Goal: Complete application form

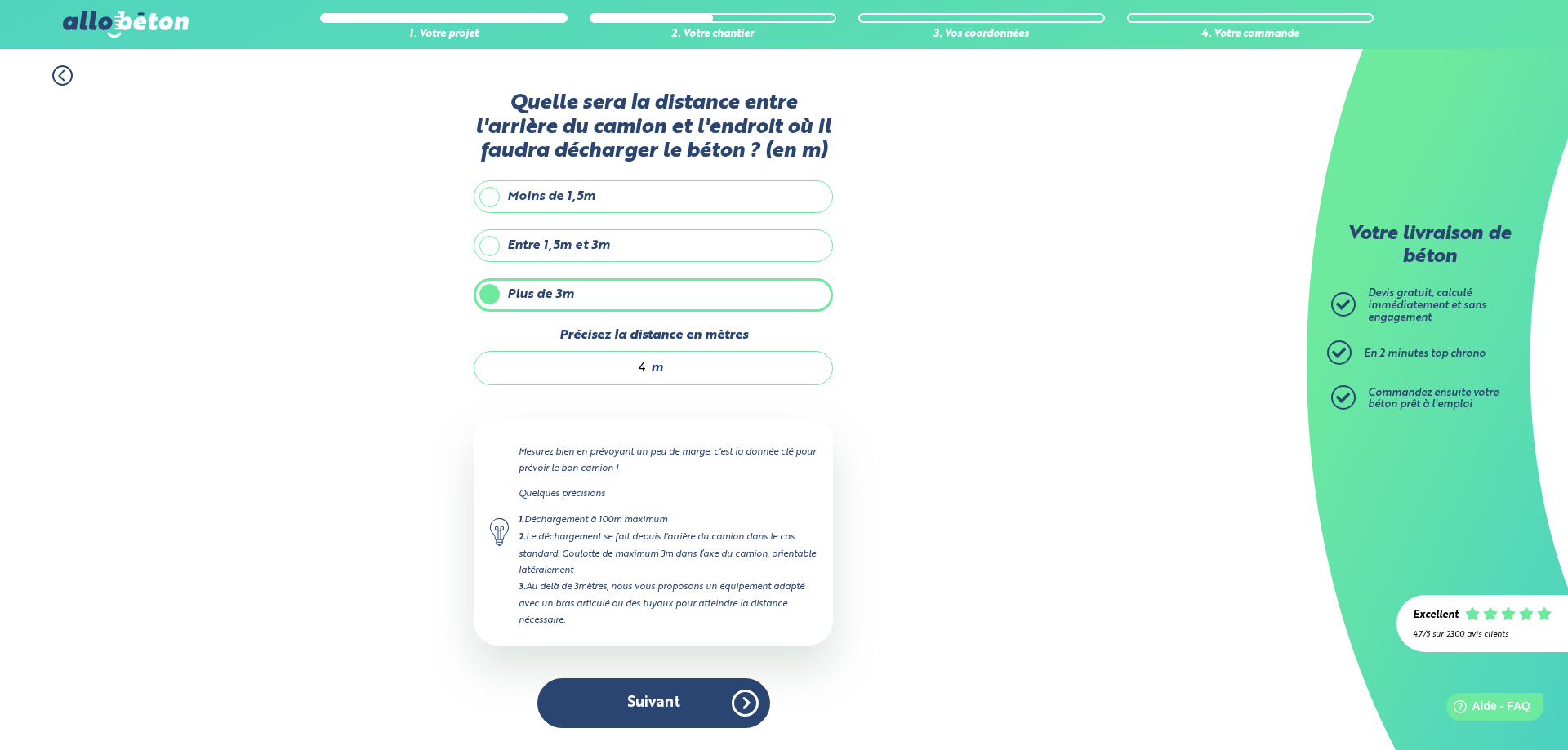
click at [739, 696] on button "Suivant" at bounding box center [654, 703] width 233 height 50
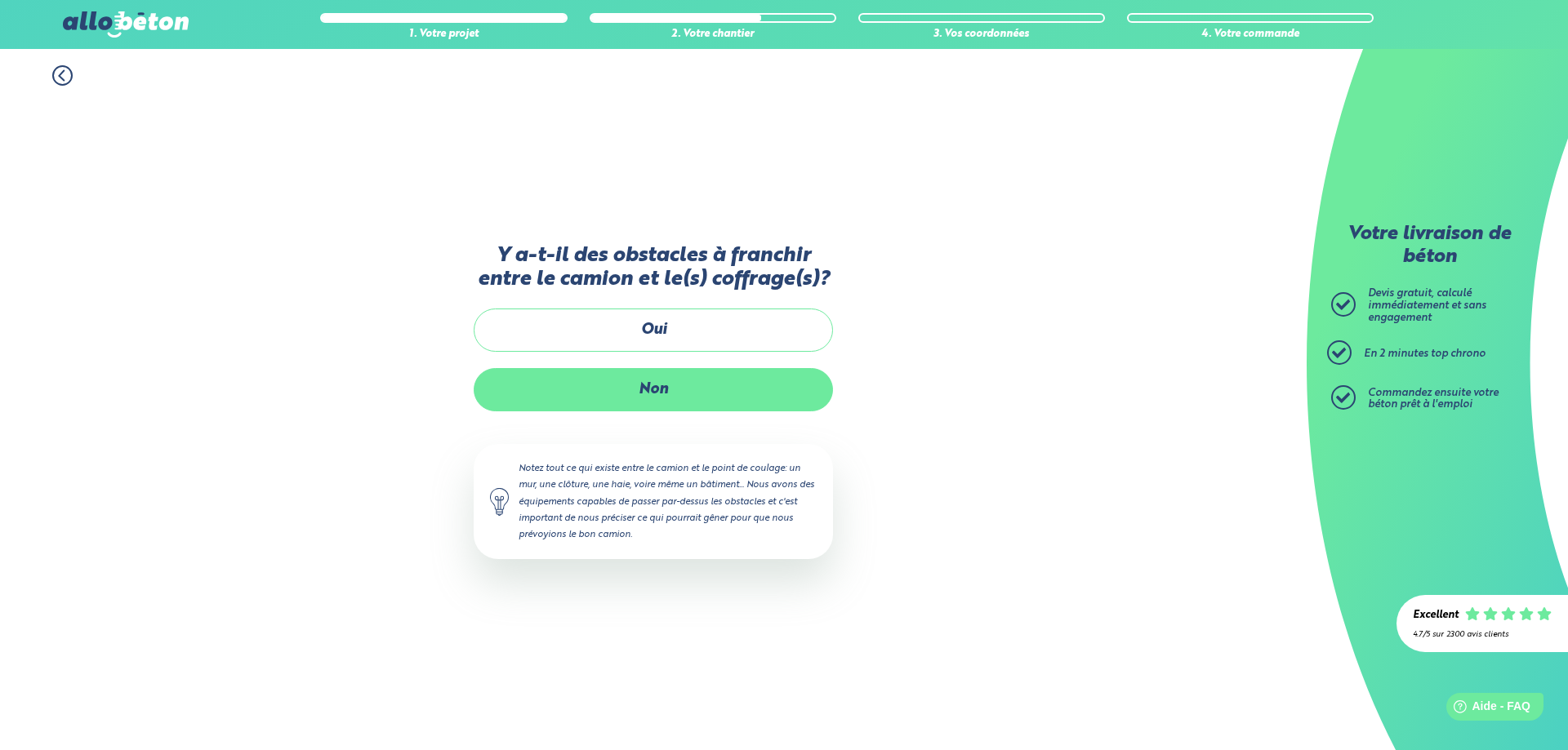
click at [666, 389] on label "Non" at bounding box center [653, 390] width 360 height 43
click at [0, 0] on input "Non" at bounding box center [0, 0] width 0 height 0
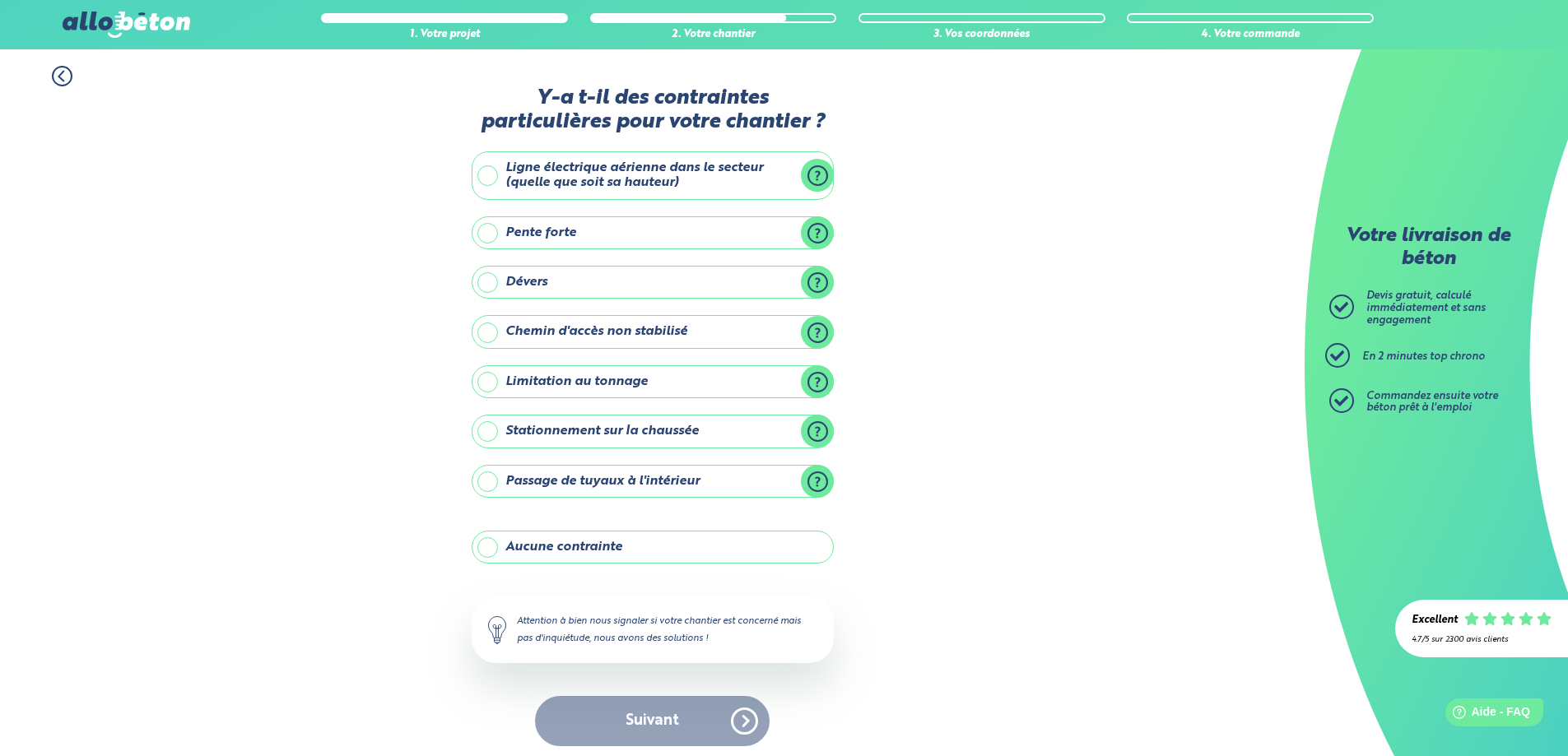
click at [558, 550] on label "Aucune contrainte" at bounding box center [653, 546] width 362 height 33
click at [0, 0] on input "Aucune contrainte" at bounding box center [0, 0] width 0 height 0
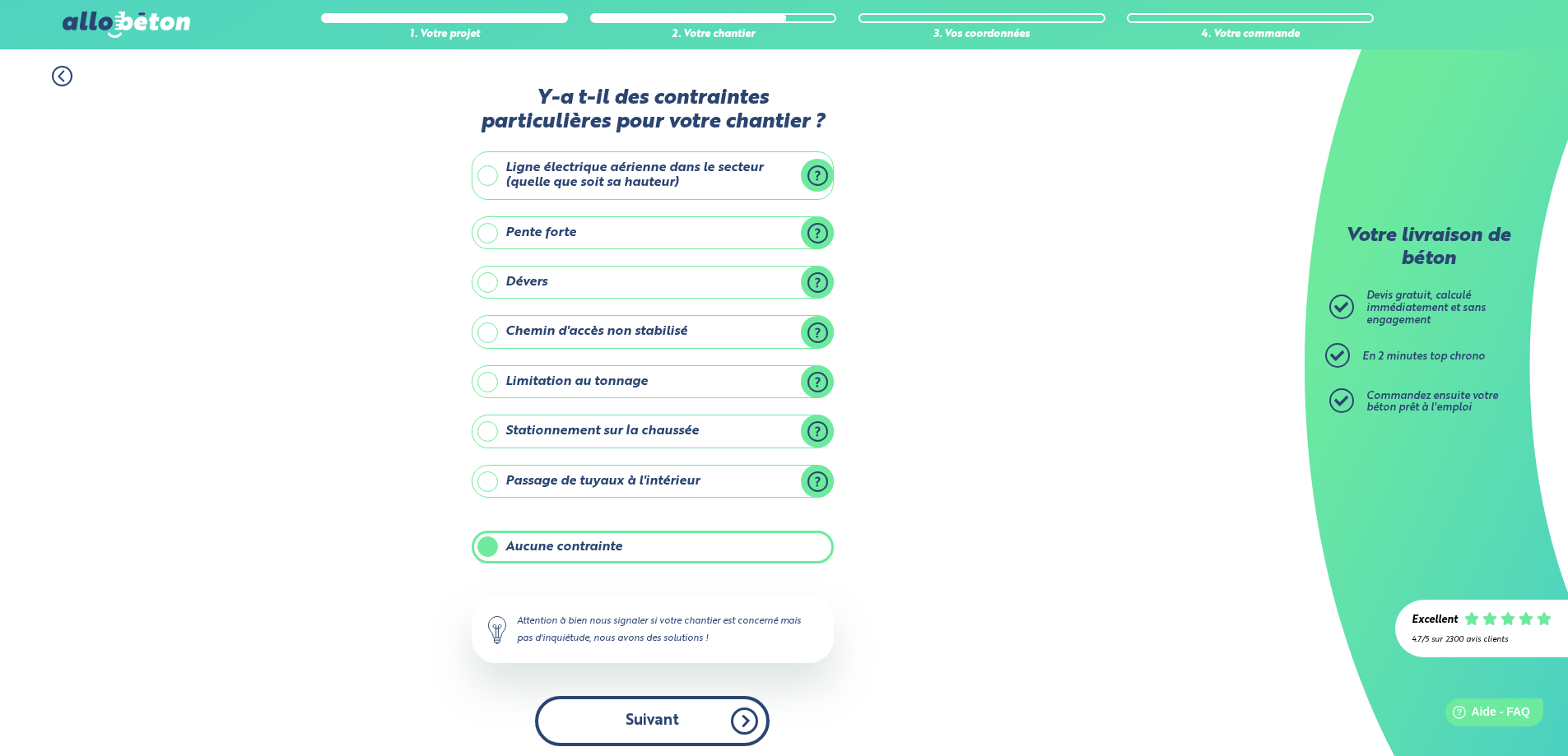
click at [674, 719] on button "Suivant" at bounding box center [652, 721] width 235 height 51
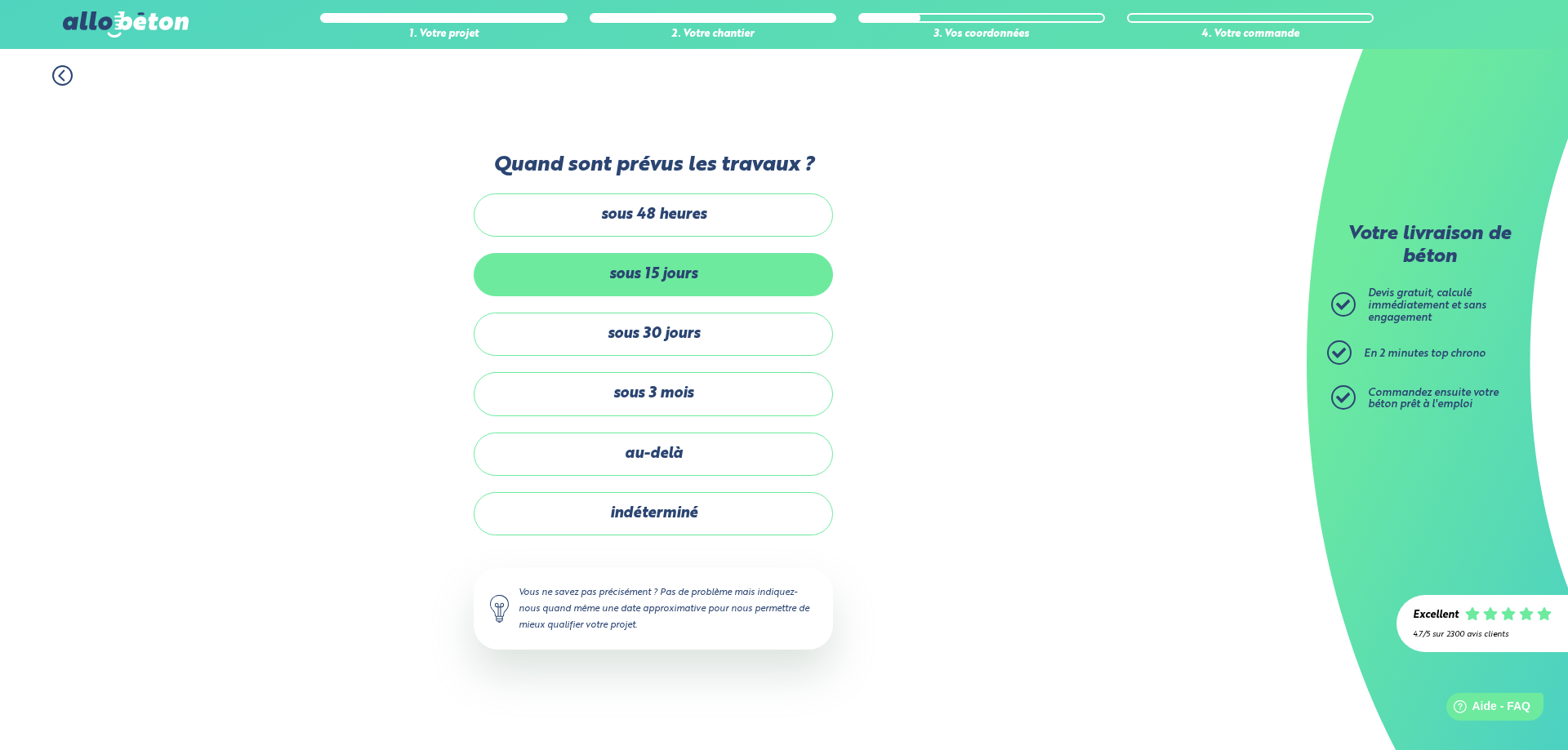
click at [661, 281] on label "sous 15 jours" at bounding box center [653, 274] width 360 height 43
click at [0, 0] on input "sous 15 jours" at bounding box center [0, 0] width 0 height 0
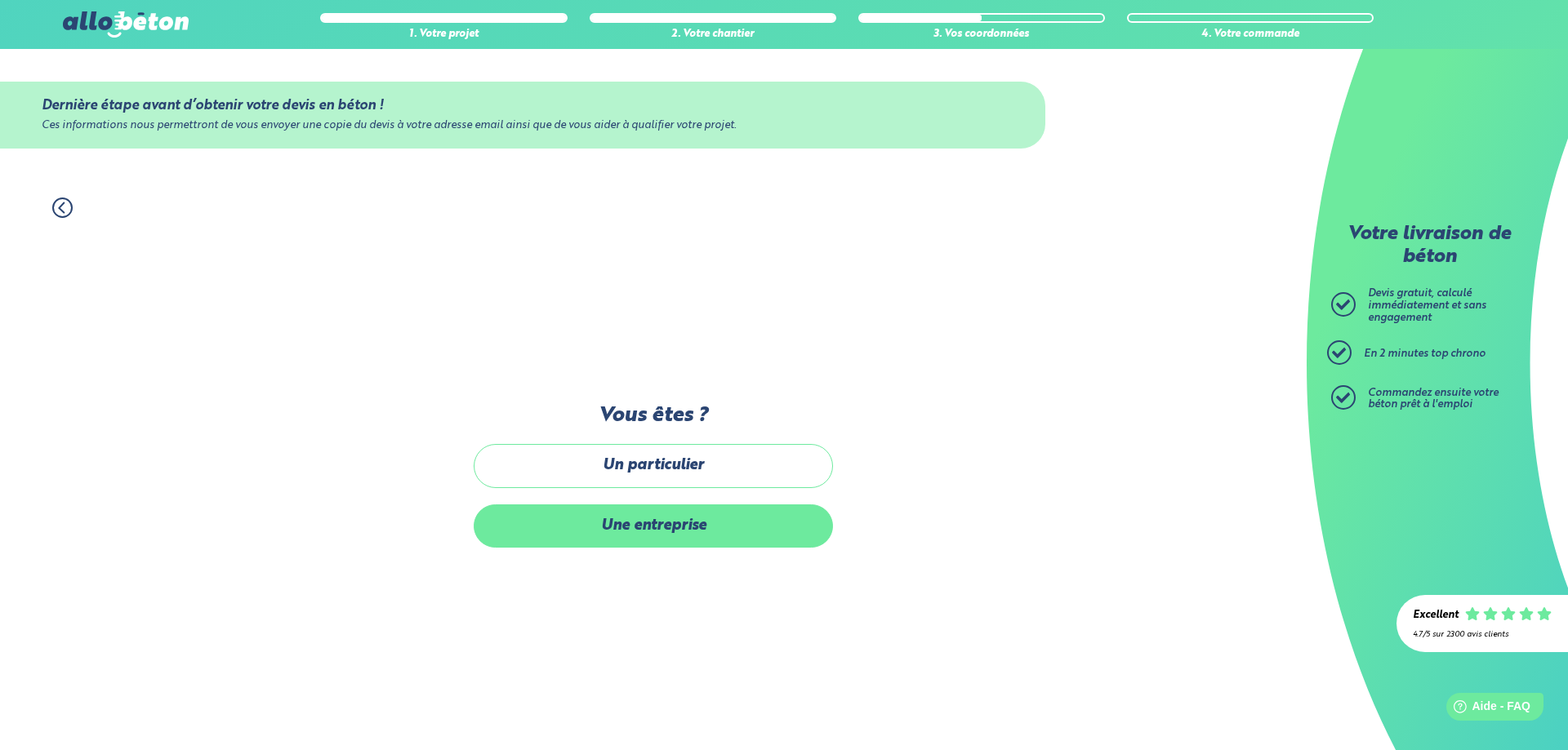
click at [628, 535] on label "Une entreprise" at bounding box center [653, 525] width 360 height 43
click at [0, 0] on input "Une entreprise" at bounding box center [0, 0] width 0 height 0
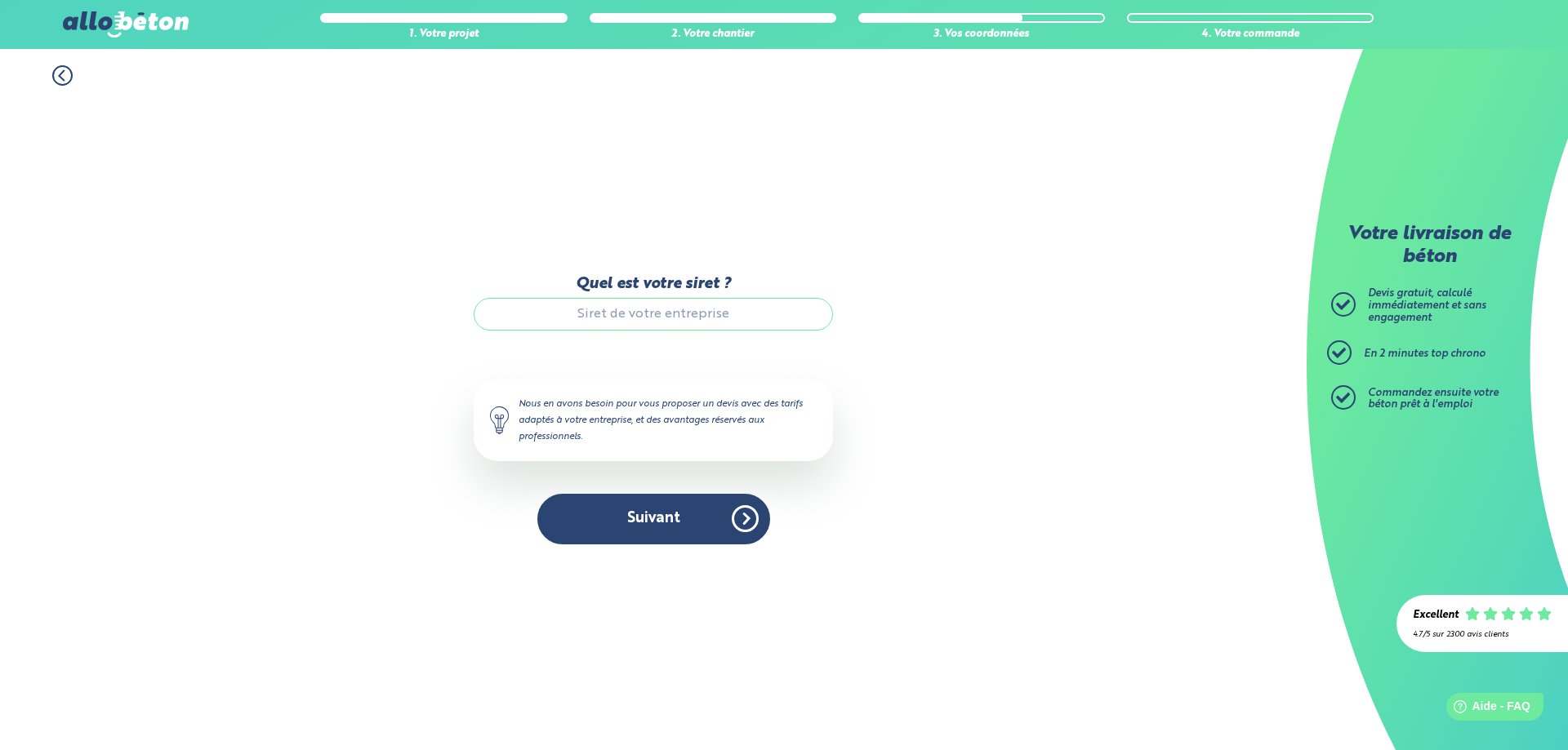
click at [606, 323] on input "Quel est votre siret ?" at bounding box center [653, 314] width 360 height 33
type input "48338793200013"
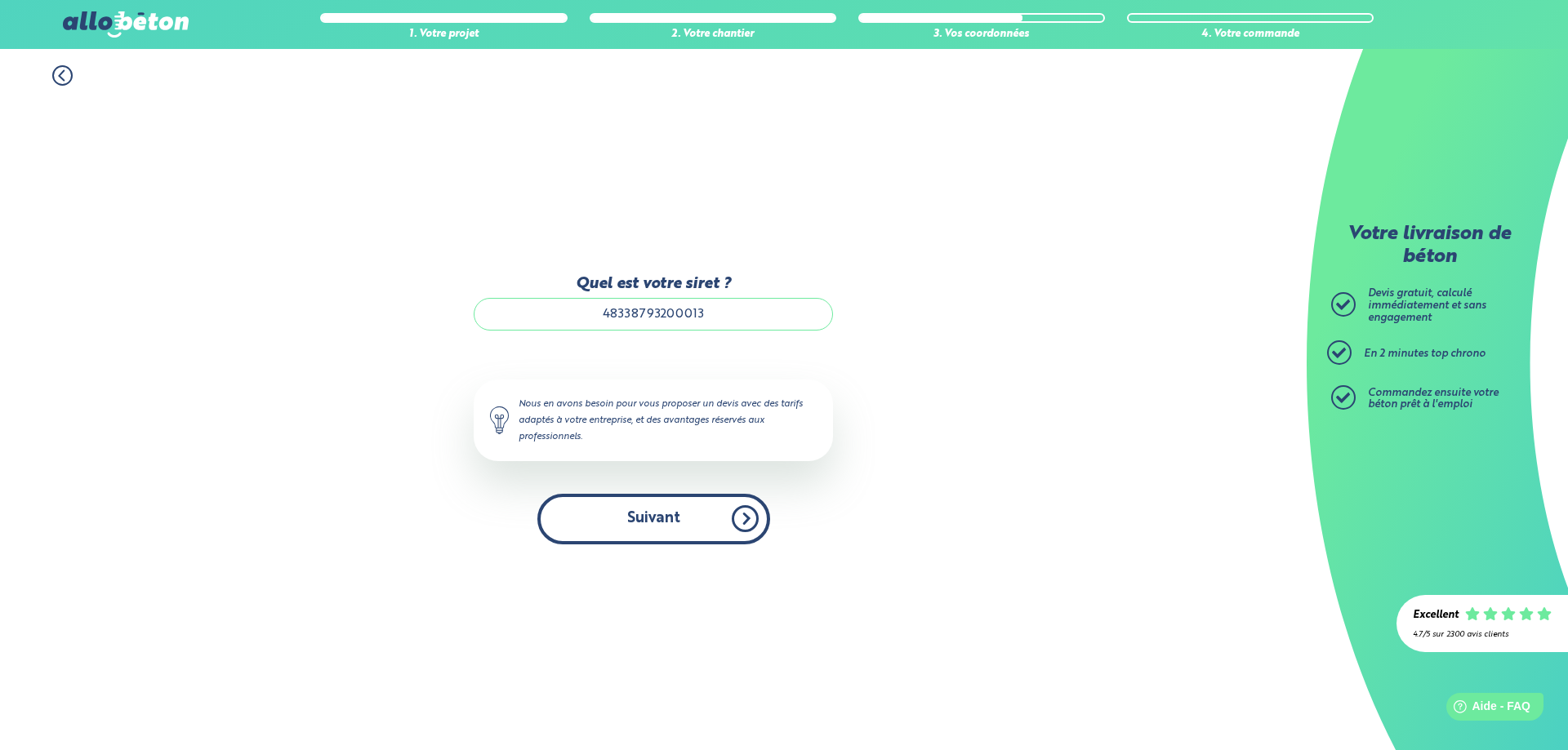
click at [668, 530] on button "Suivant" at bounding box center [654, 518] width 233 height 50
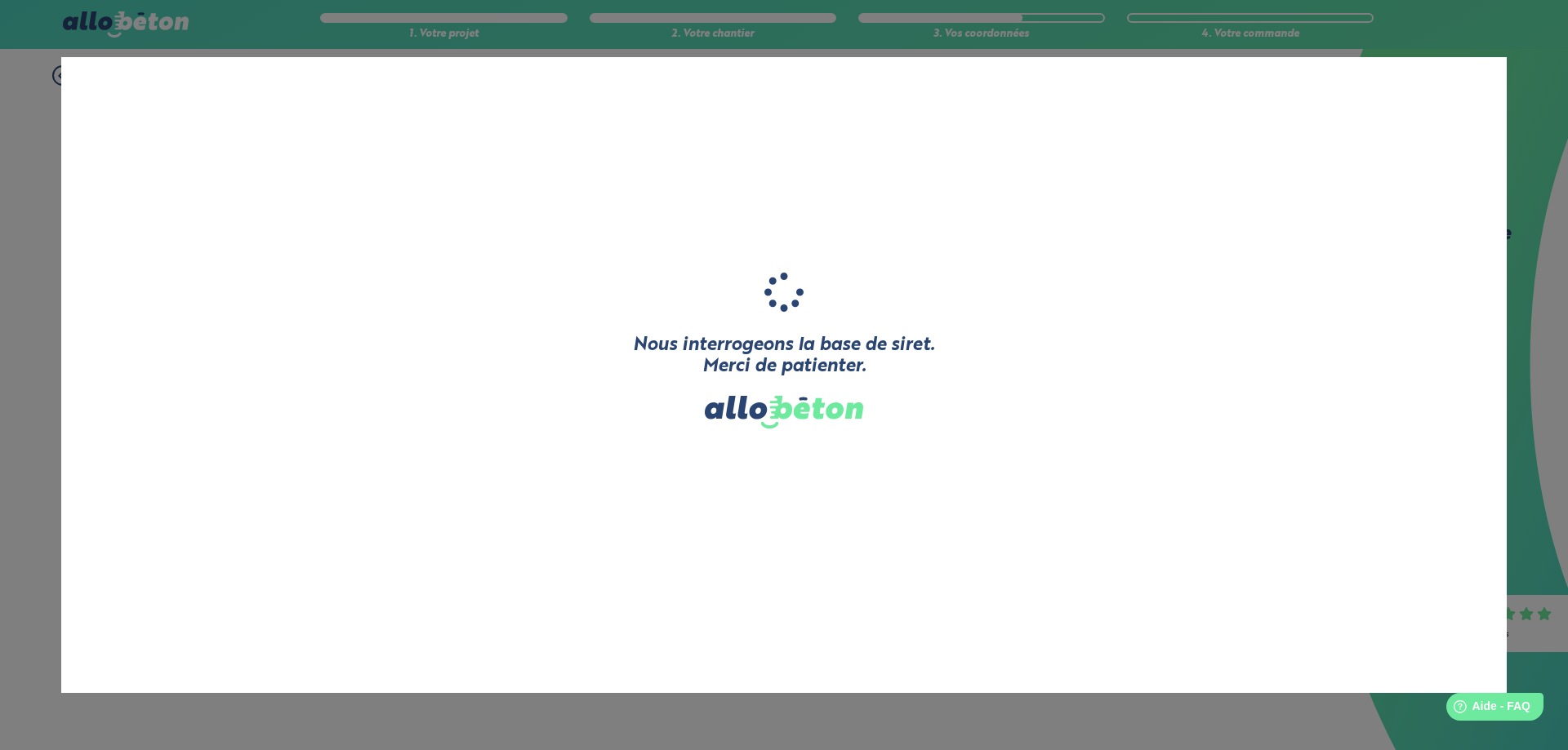
type input "ATELIER [PERSON_NAME]"
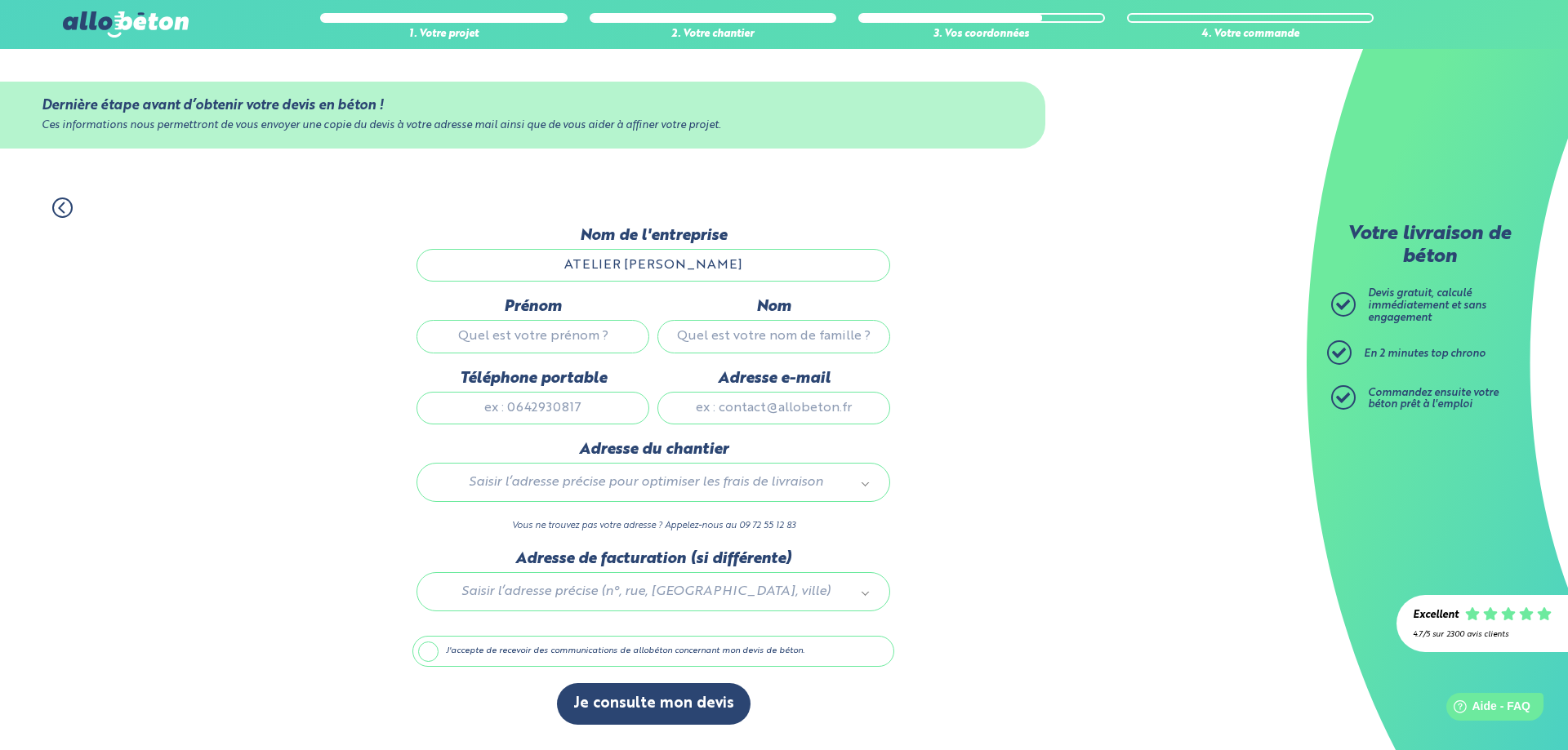
click at [566, 338] on input "Prénom" at bounding box center [532, 336] width 233 height 33
type input "Thibaud"
type input "Cantoni"
type input "0651535500"
type input "[EMAIL_ADDRESS][DOMAIN_NAME]"
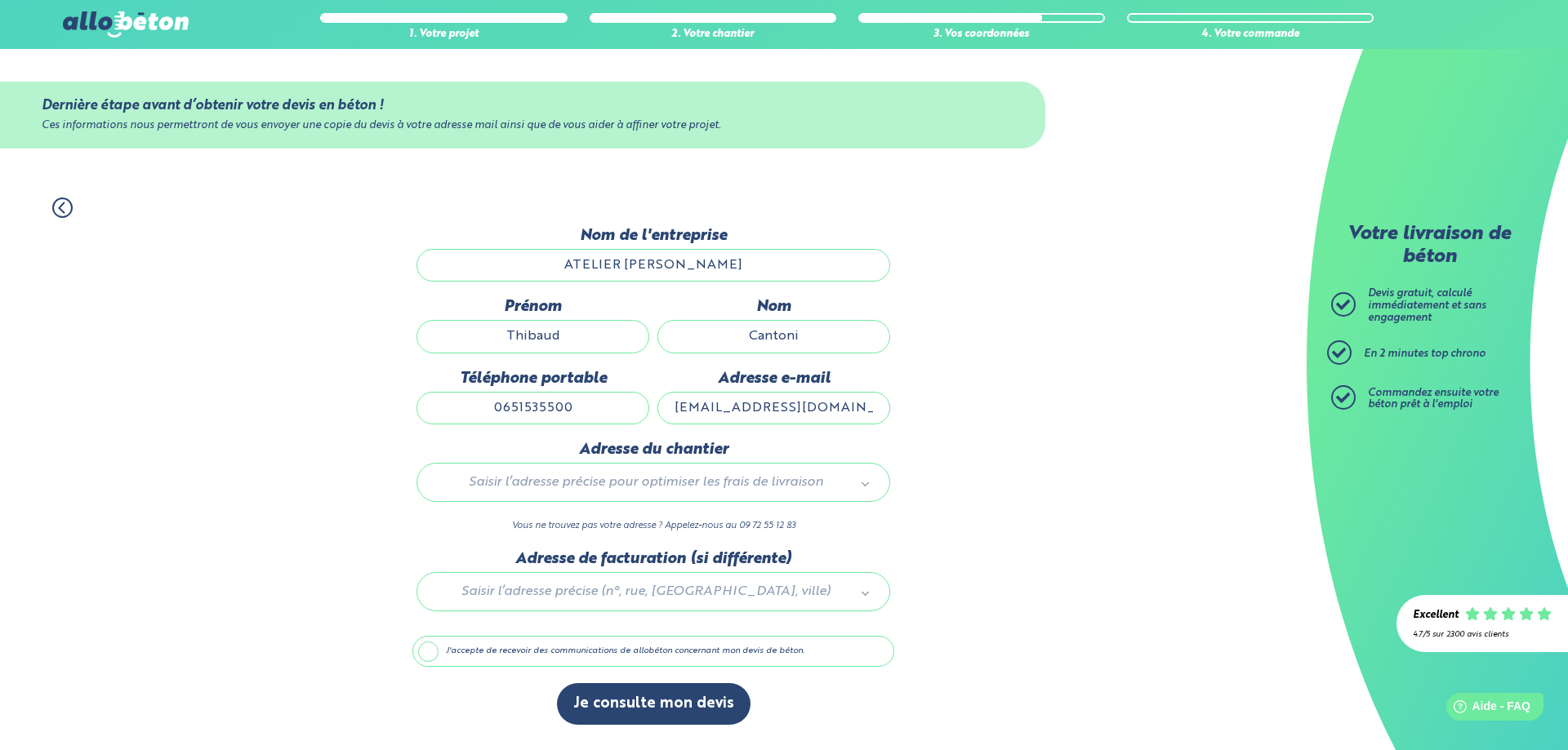
type input "[STREET_ADDRESS]"
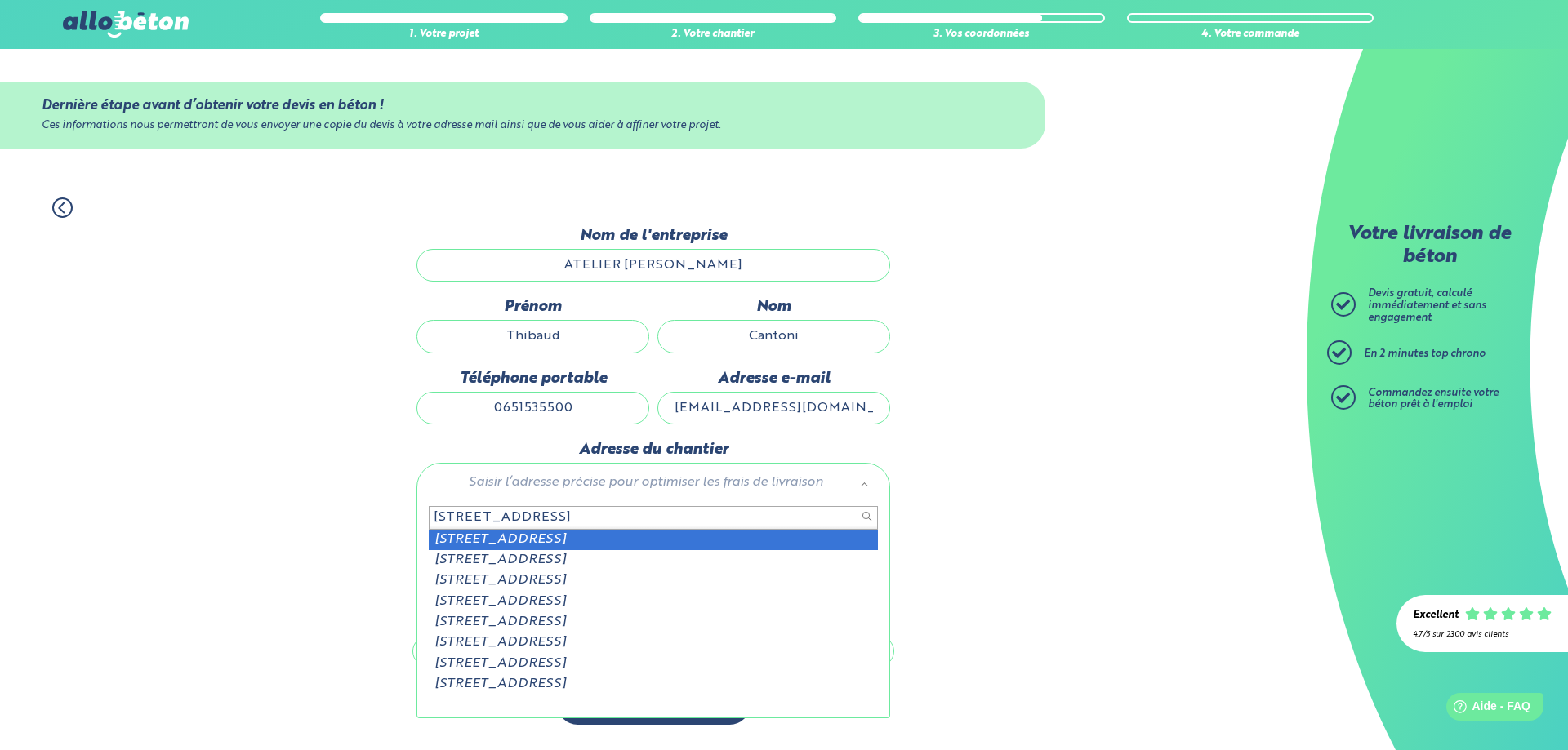
type input "[STREET_ADDRESS]"
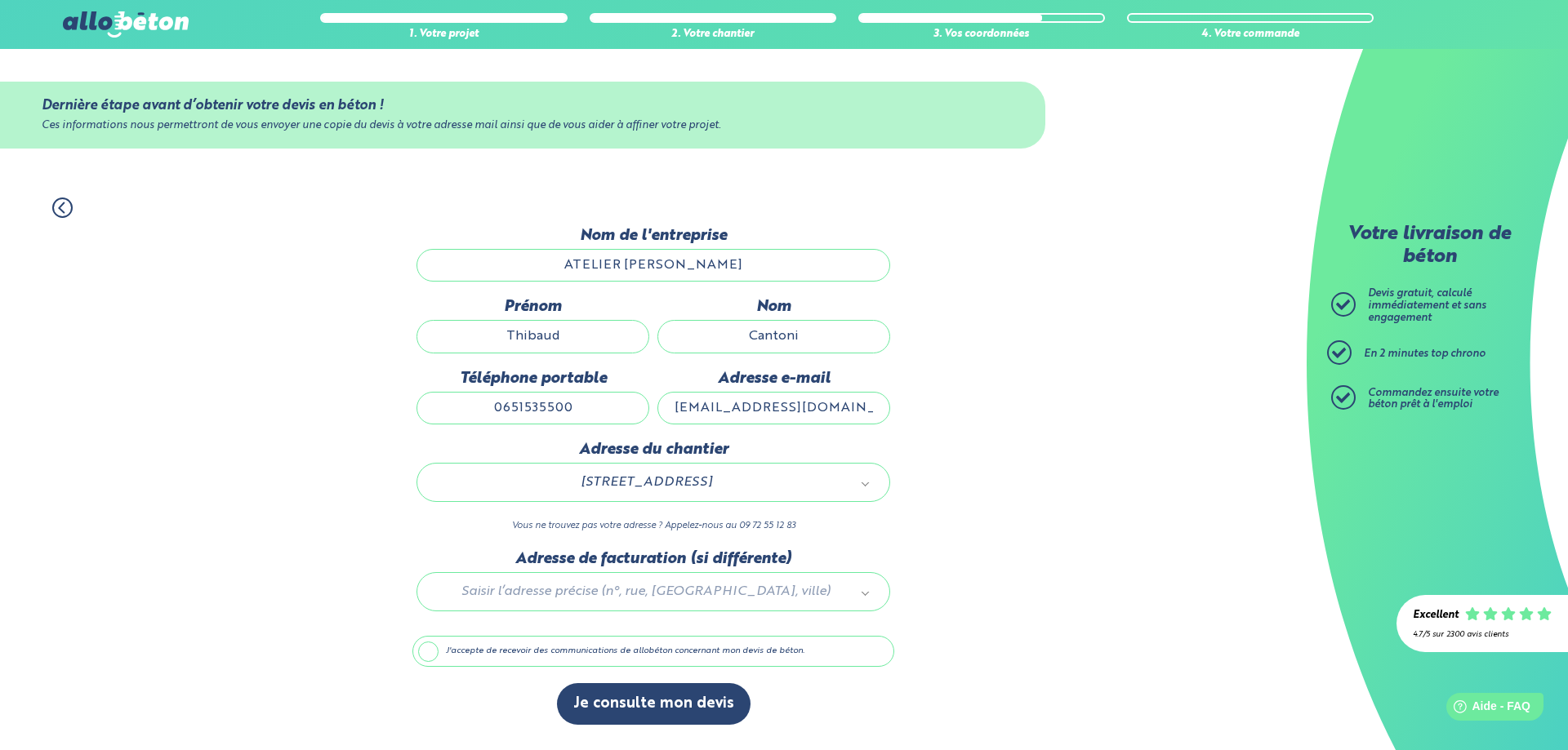
click at [430, 654] on label "J'accepte de recevoir des communications de allobéton concernant mon devis de b…" at bounding box center [653, 651] width 482 height 31
click at [0, 0] on input "J'accepte de recevoir des communications de allobéton concernant mon devis de b…" at bounding box center [0, 0] width 0 height 0
click at [430, 654] on label "J'accepte de recevoir des communications de allobéton concernant mon devis de b…" at bounding box center [653, 651] width 482 height 31
click at [0, 0] on input "J'accepte de recevoir des communications de allobéton concernant mon devis de b…" at bounding box center [0, 0] width 0 height 0
click at [710, 706] on button "Je consulte mon devis" at bounding box center [654, 703] width 194 height 41
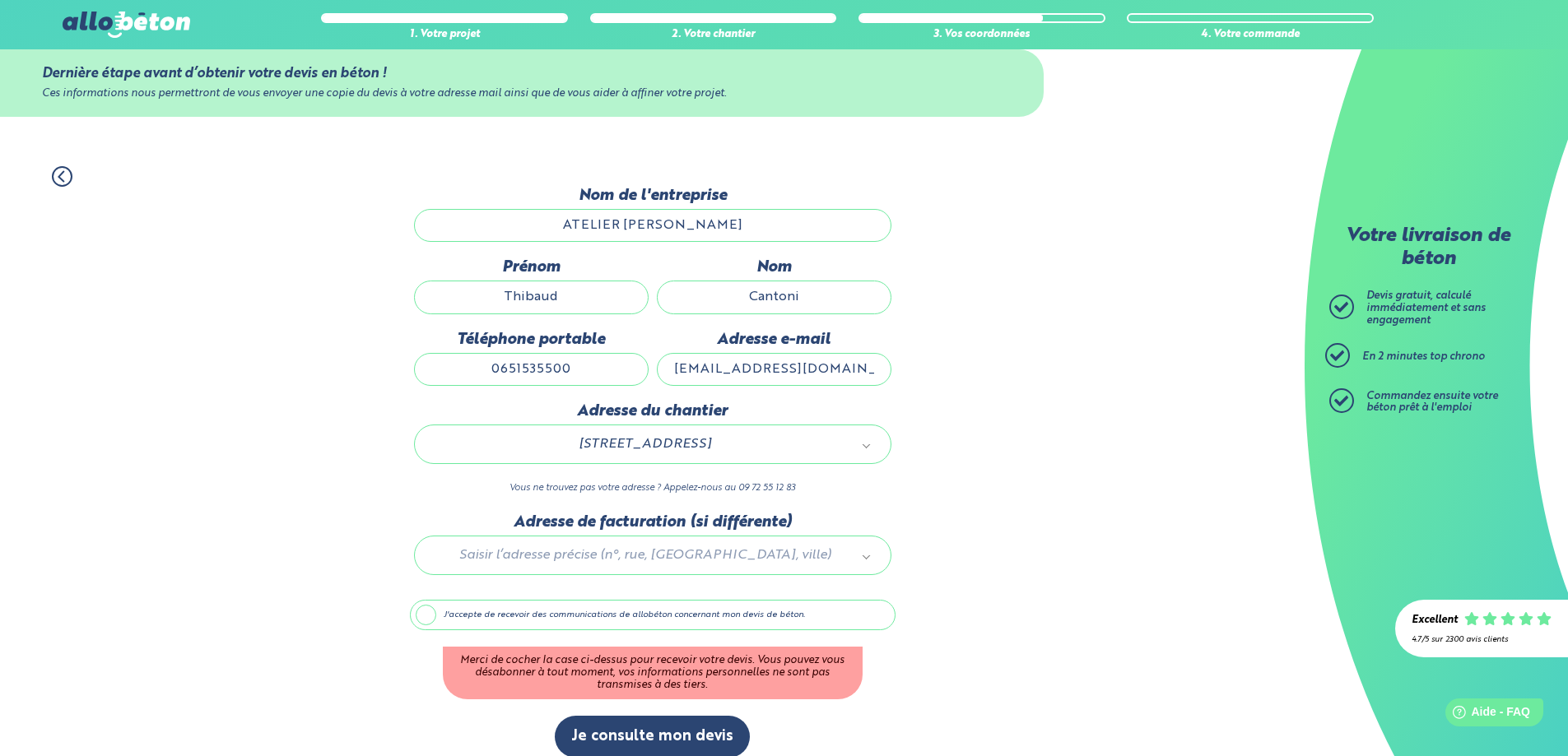
scroll to position [51, 0]
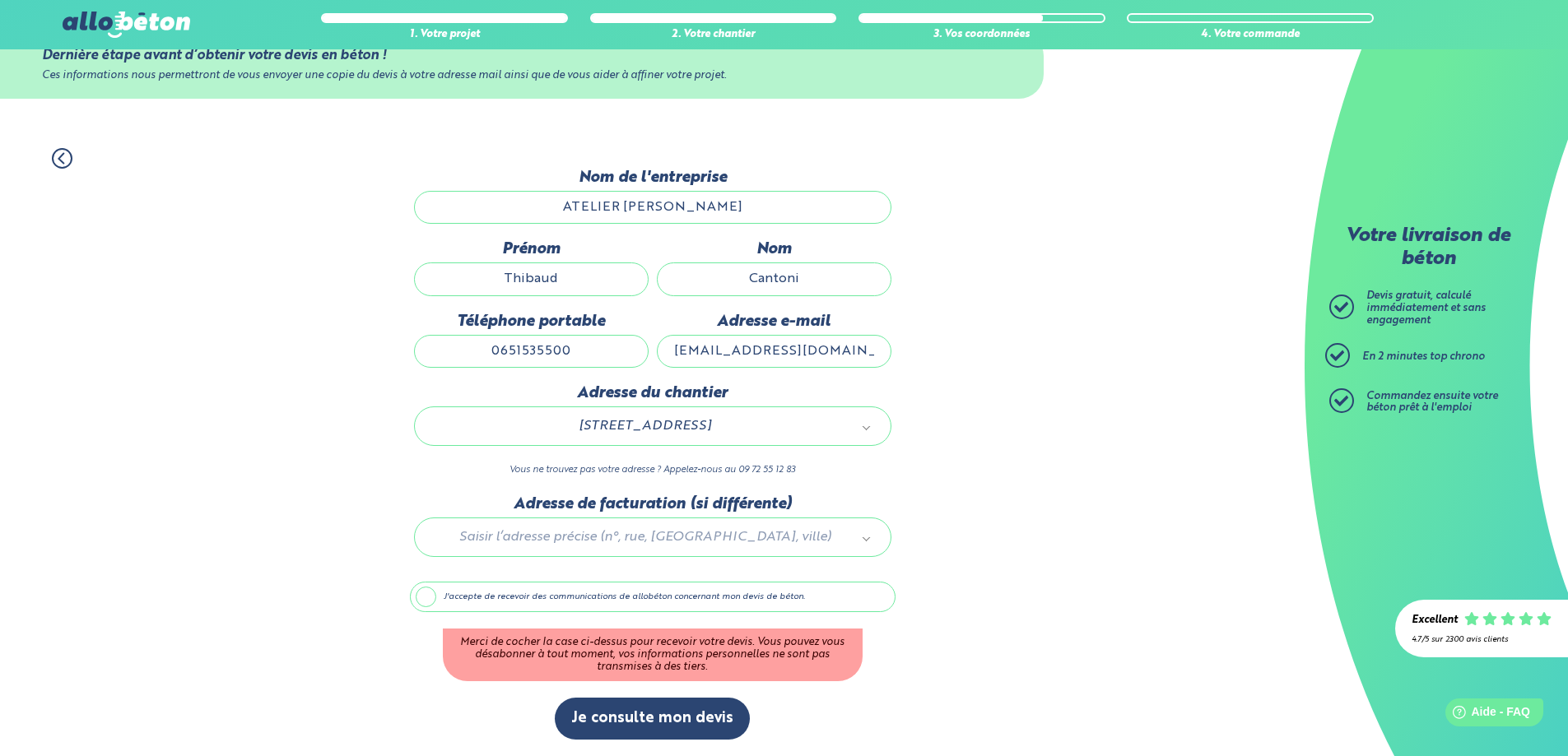
click at [416, 597] on label "J'accepte de recevoir des communications de allobéton concernant mon devis de b…" at bounding box center [652, 597] width 486 height 31
click at [0, 0] on input "J'accepte de recevoir des communications de allobéton concernant mon devis de b…" at bounding box center [0, 0] width 0 height 0
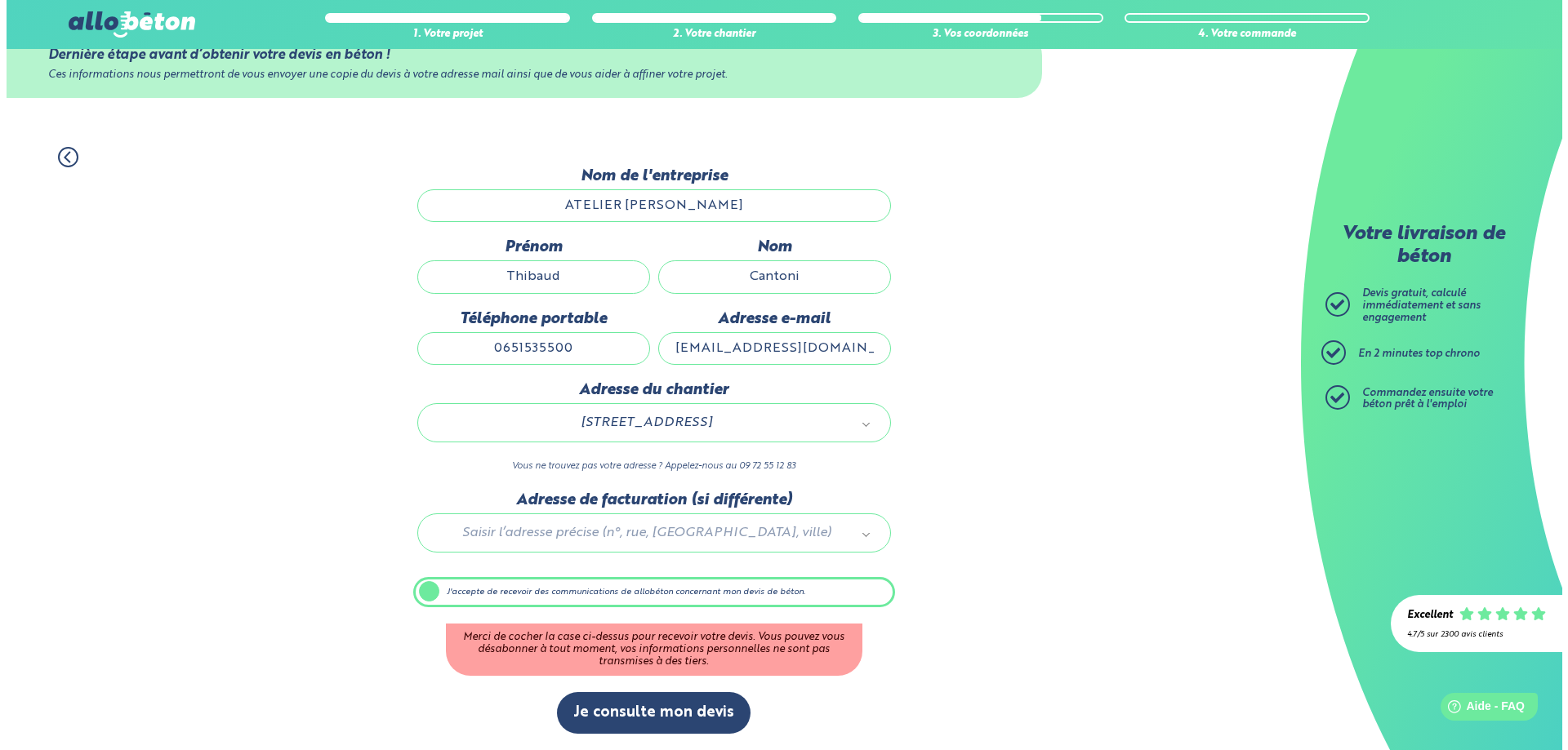
scroll to position [0, 0]
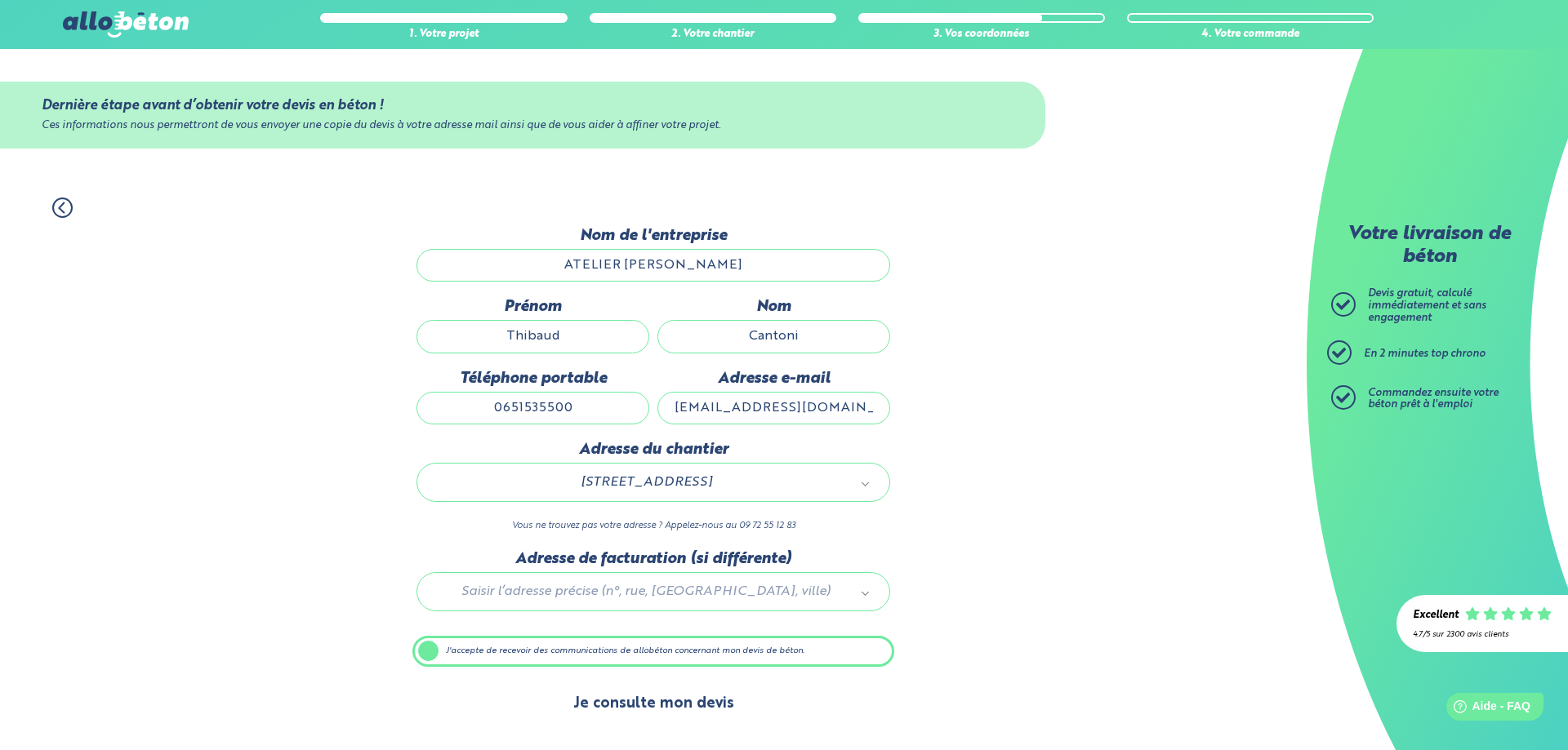
click at [705, 706] on button "Je consulte mon devis" at bounding box center [654, 703] width 194 height 41
